Goal: Transaction & Acquisition: Purchase product/service

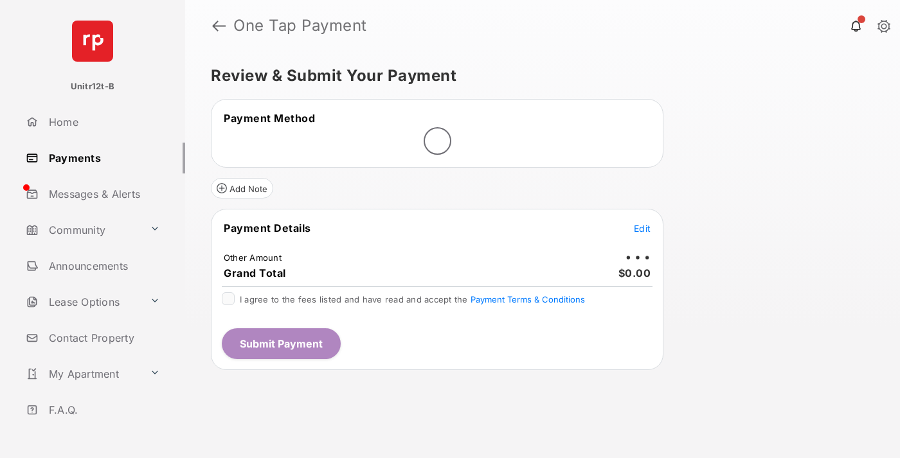
click at [642, 228] on span "Edit" at bounding box center [642, 228] width 17 height 11
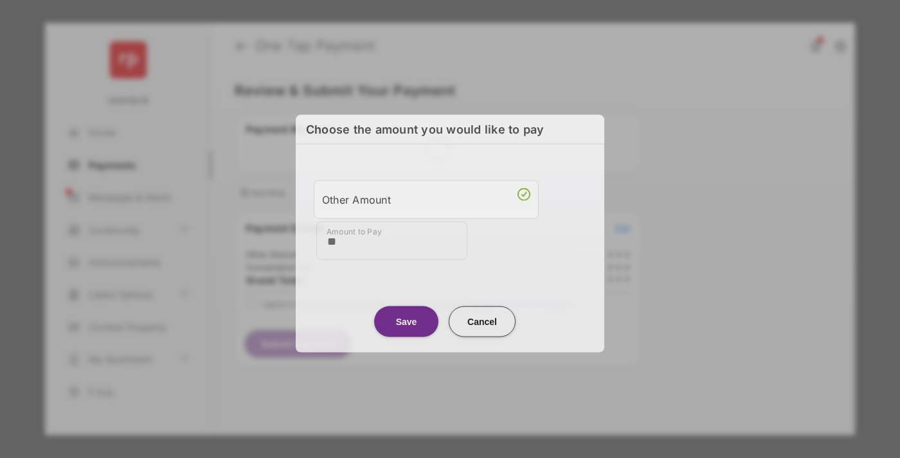
type input "**"
click at [406, 319] on button "Save" at bounding box center [406, 321] width 64 height 31
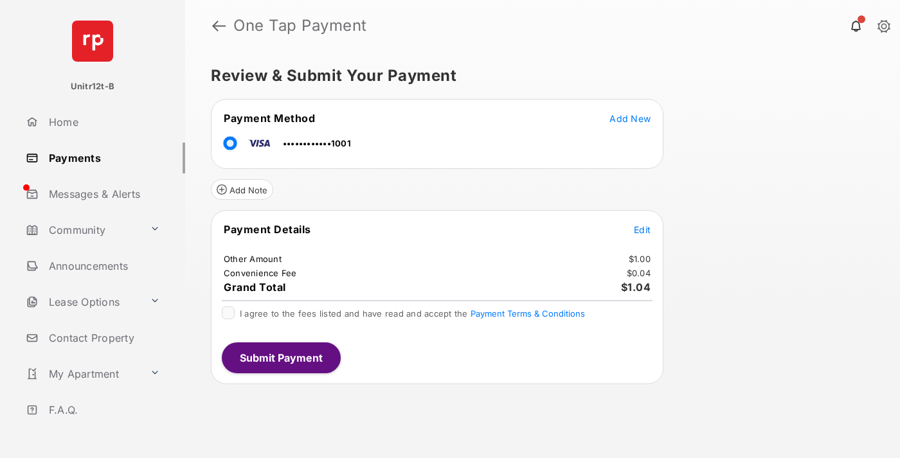
click at [642, 230] on span "Edit" at bounding box center [642, 229] width 17 height 11
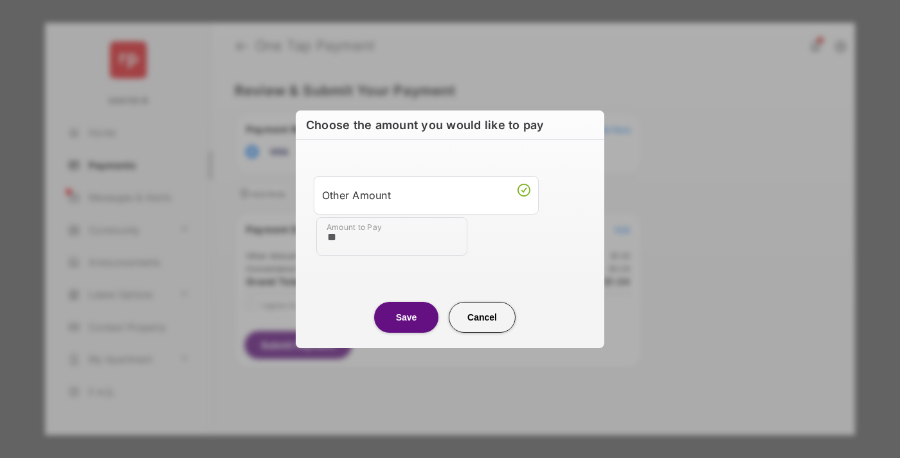
click at [406, 317] on button "Save" at bounding box center [406, 317] width 64 height 31
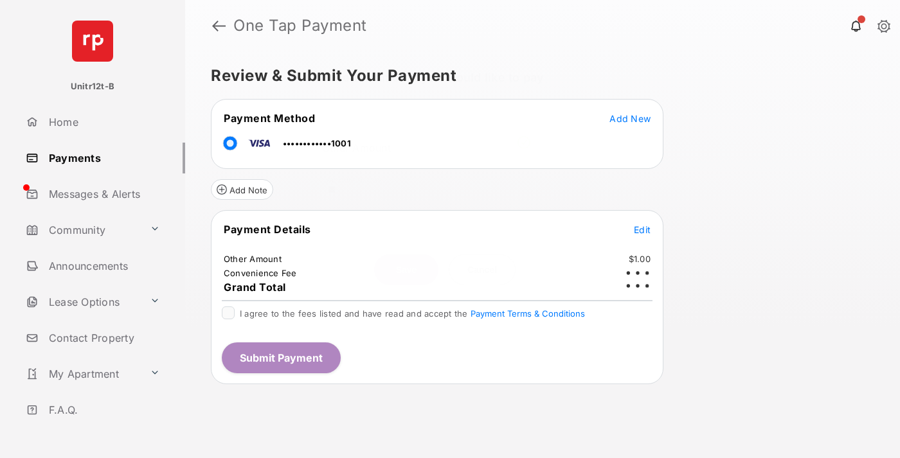
click at [280, 357] on button "Submit Payment" at bounding box center [281, 358] width 119 height 31
